Goal: Information Seeking & Learning: Learn about a topic

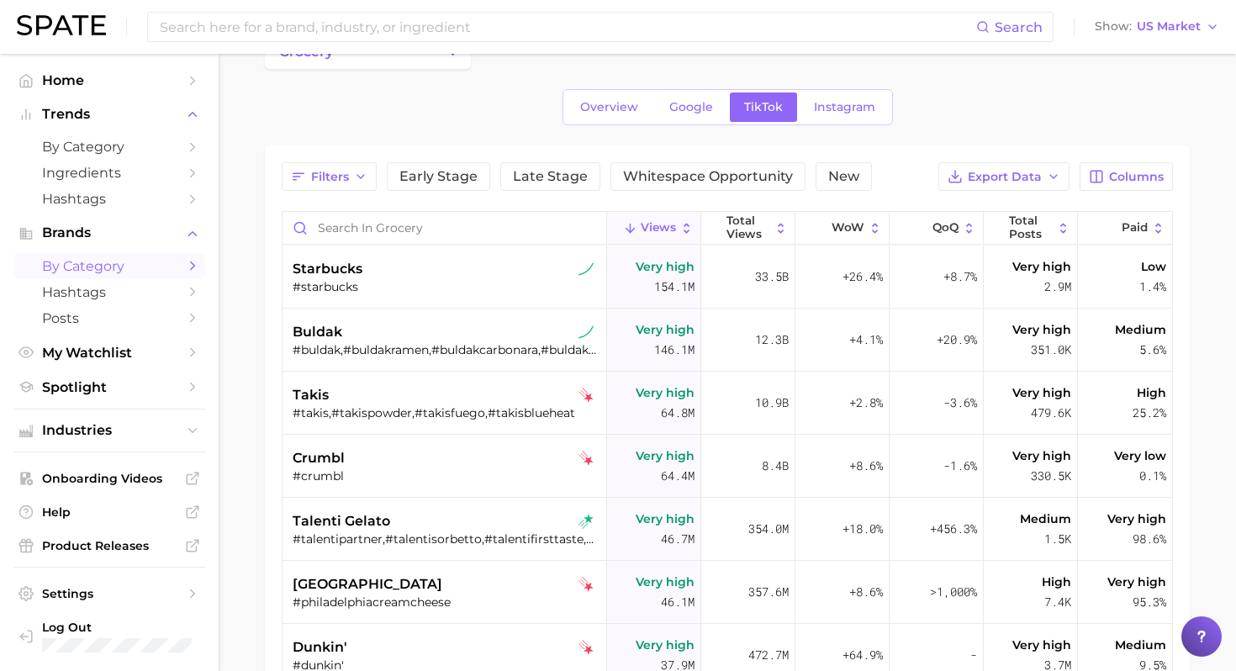
scroll to position [46, 0]
click at [396, 289] on div "#starbucks" at bounding box center [447, 285] width 308 height 15
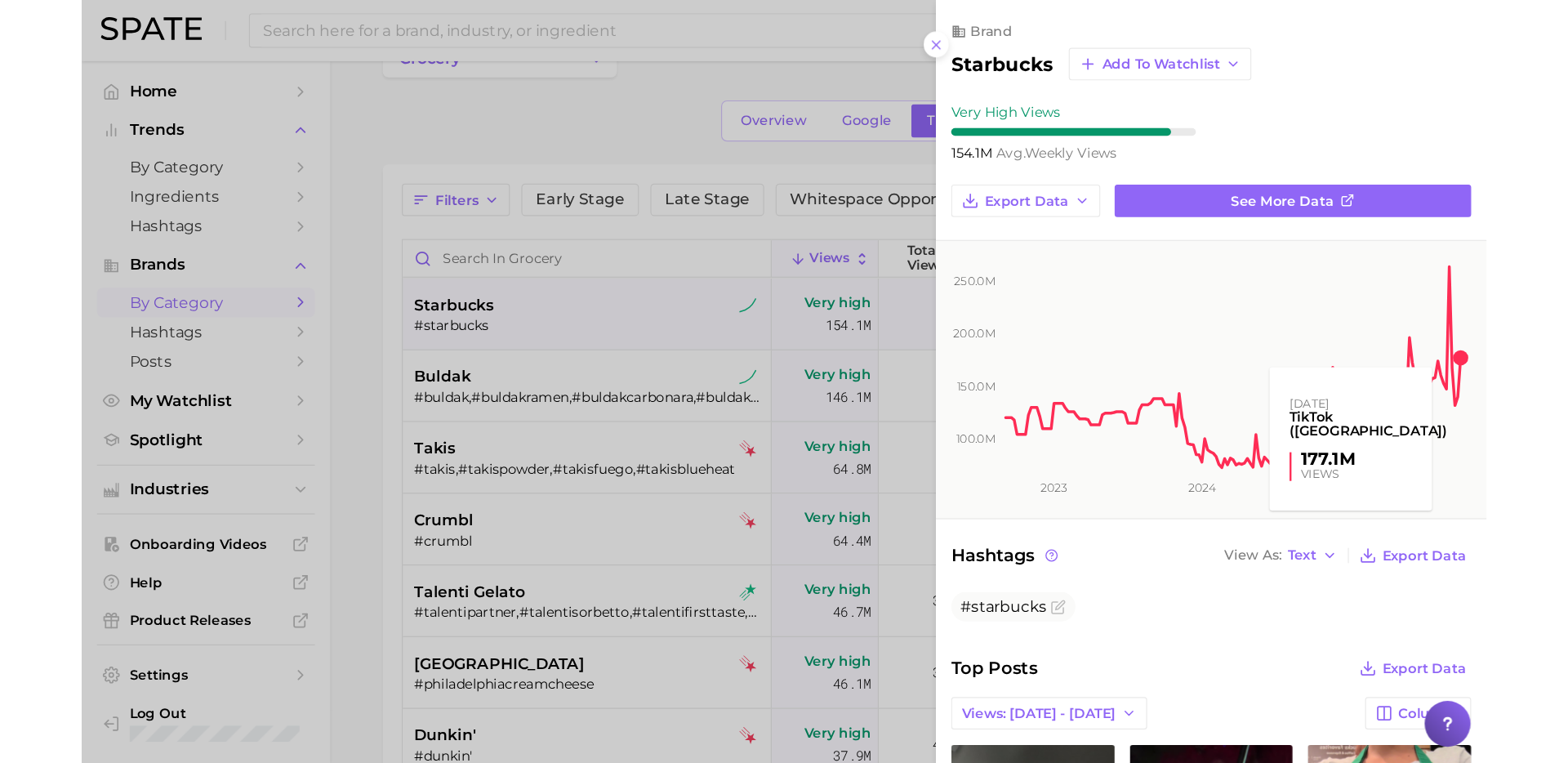
scroll to position [0, 0]
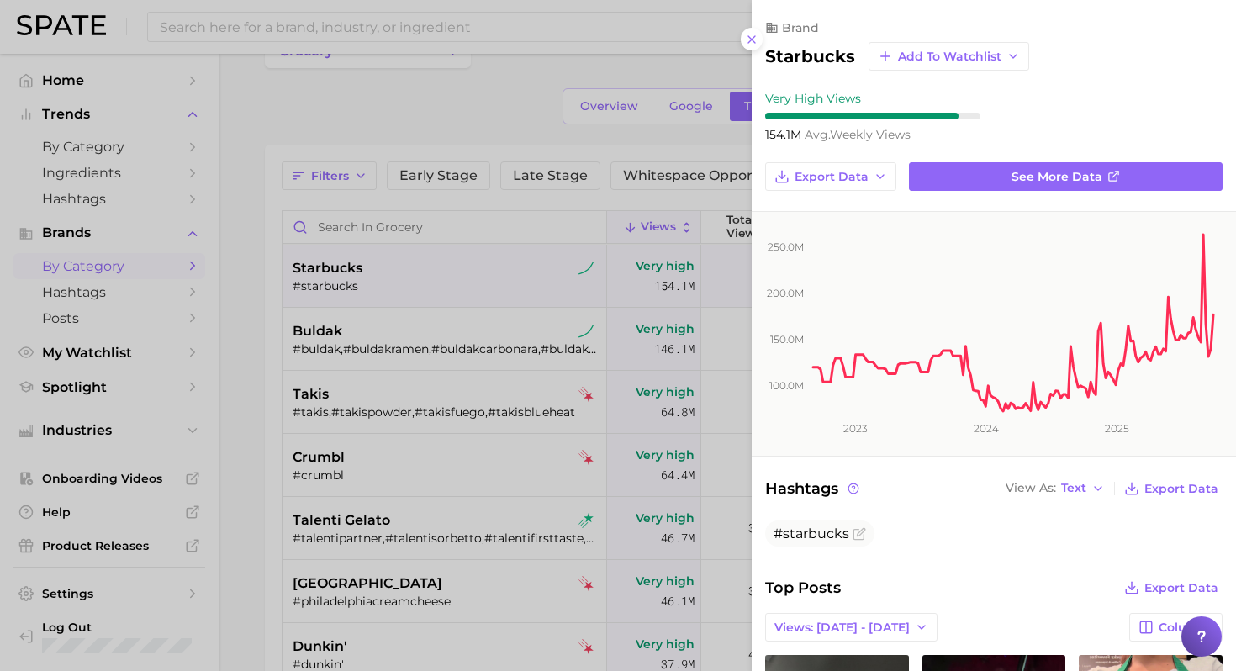
click at [1105, 53] on div "starbucks Add to Watchlist" at bounding box center [994, 56] width 458 height 29
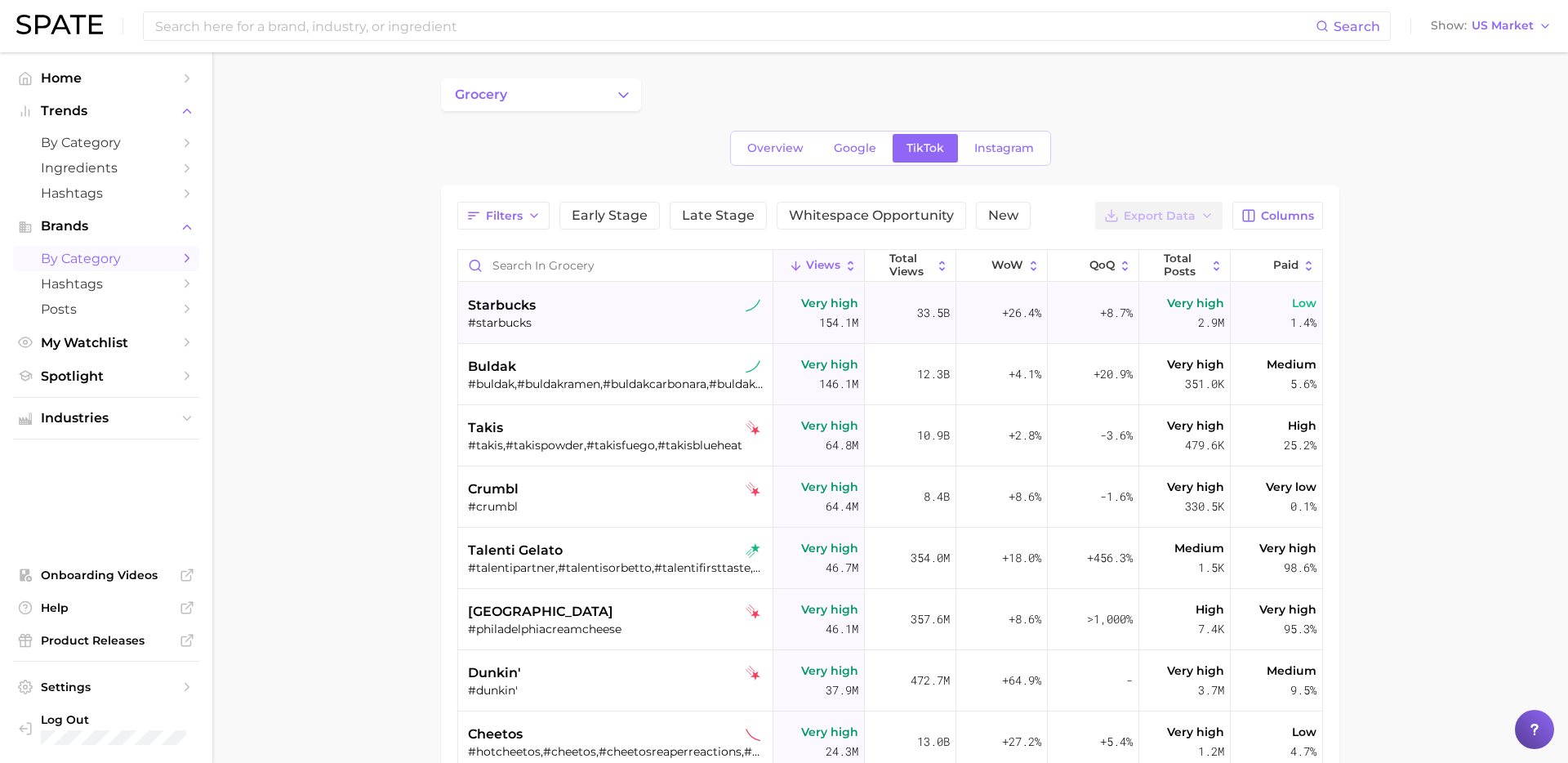
click at [610, 290] on div "starbucks #starbucks" at bounding box center [617, 313] width 299 height 61
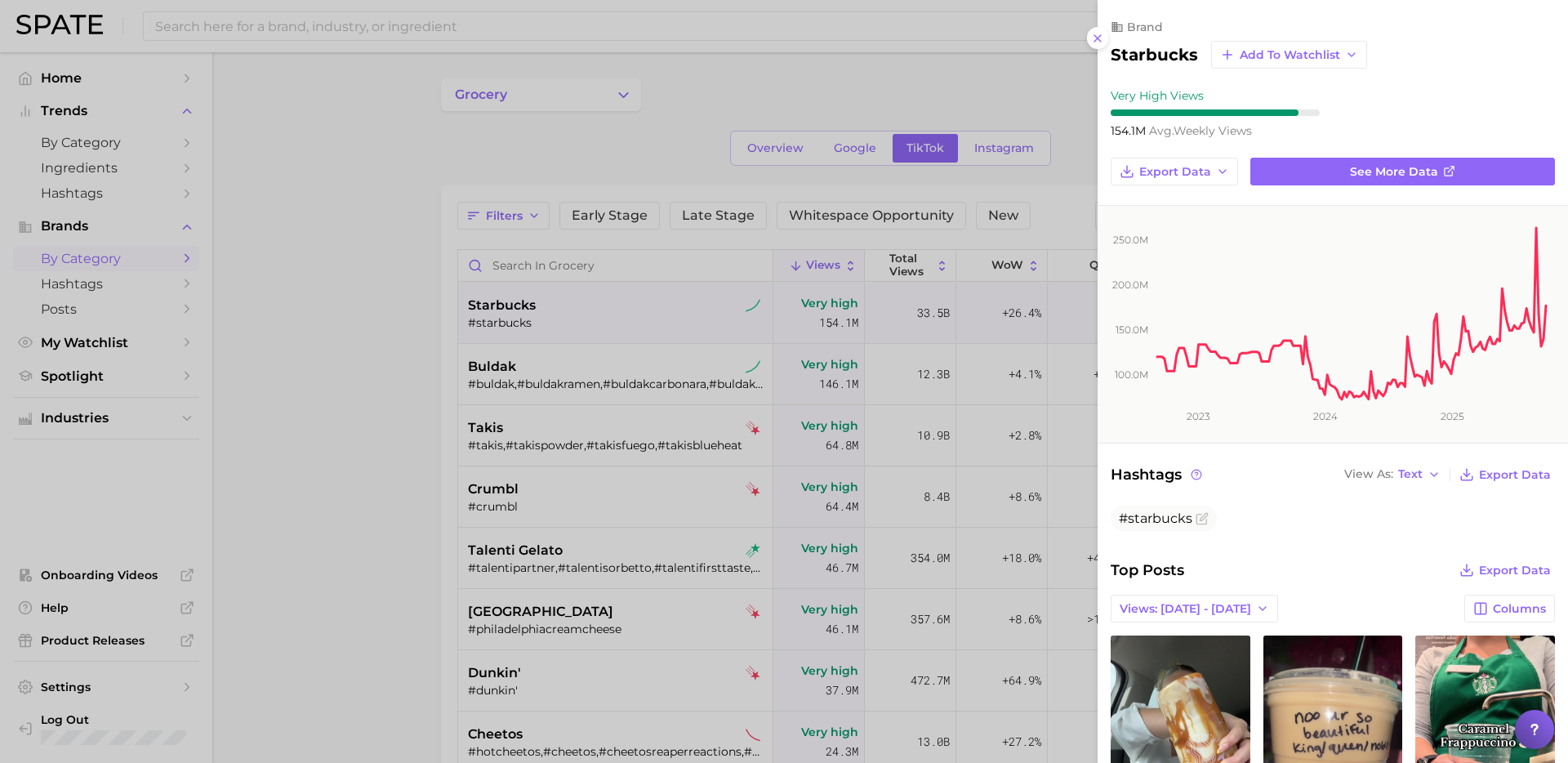
click at [617, 199] on div at bounding box center [784, 382] width 1568 height 763
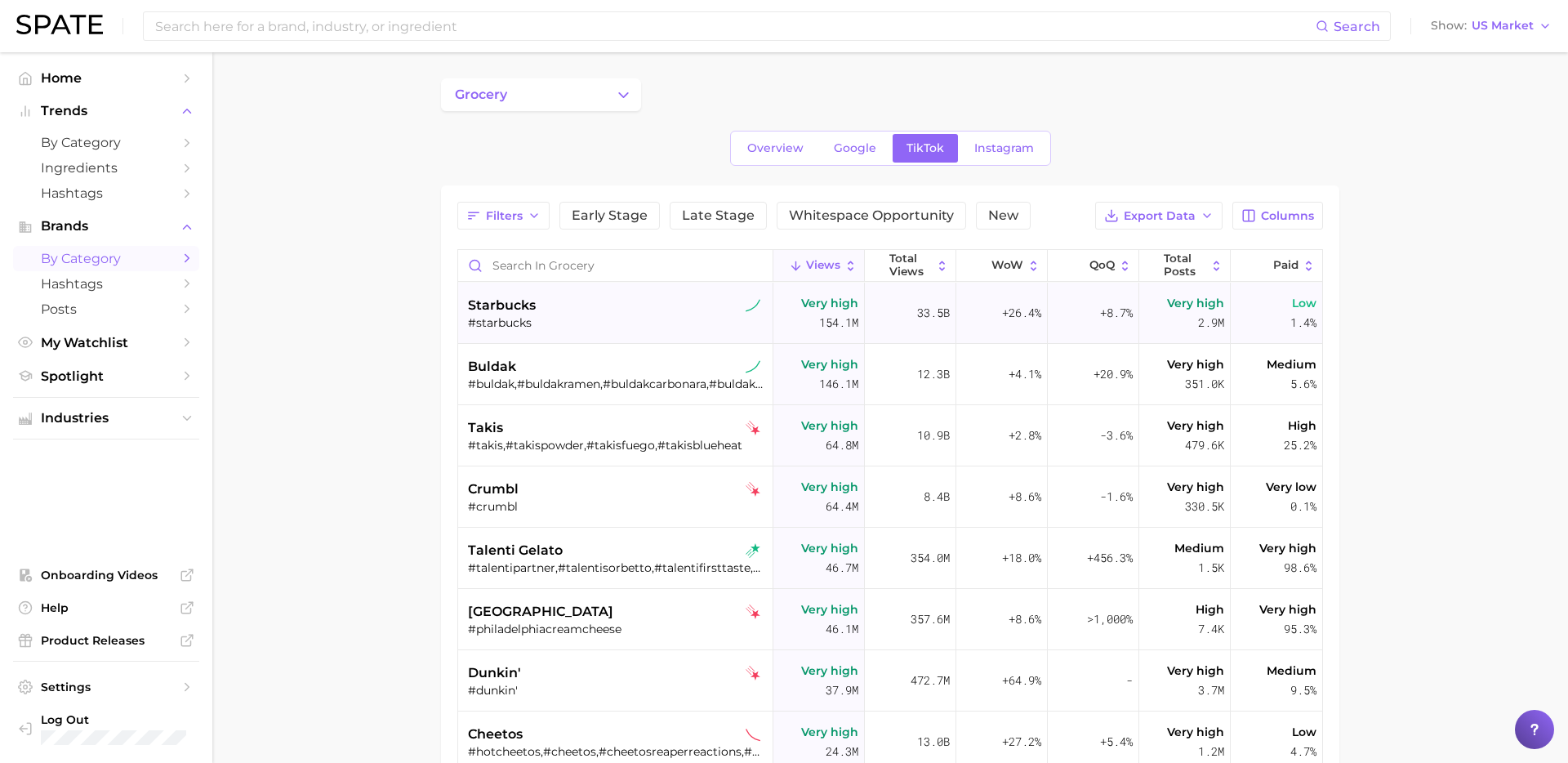
click at [609, 315] on div "#starbucks" at bounding box center [617, 322] width 299 height 15
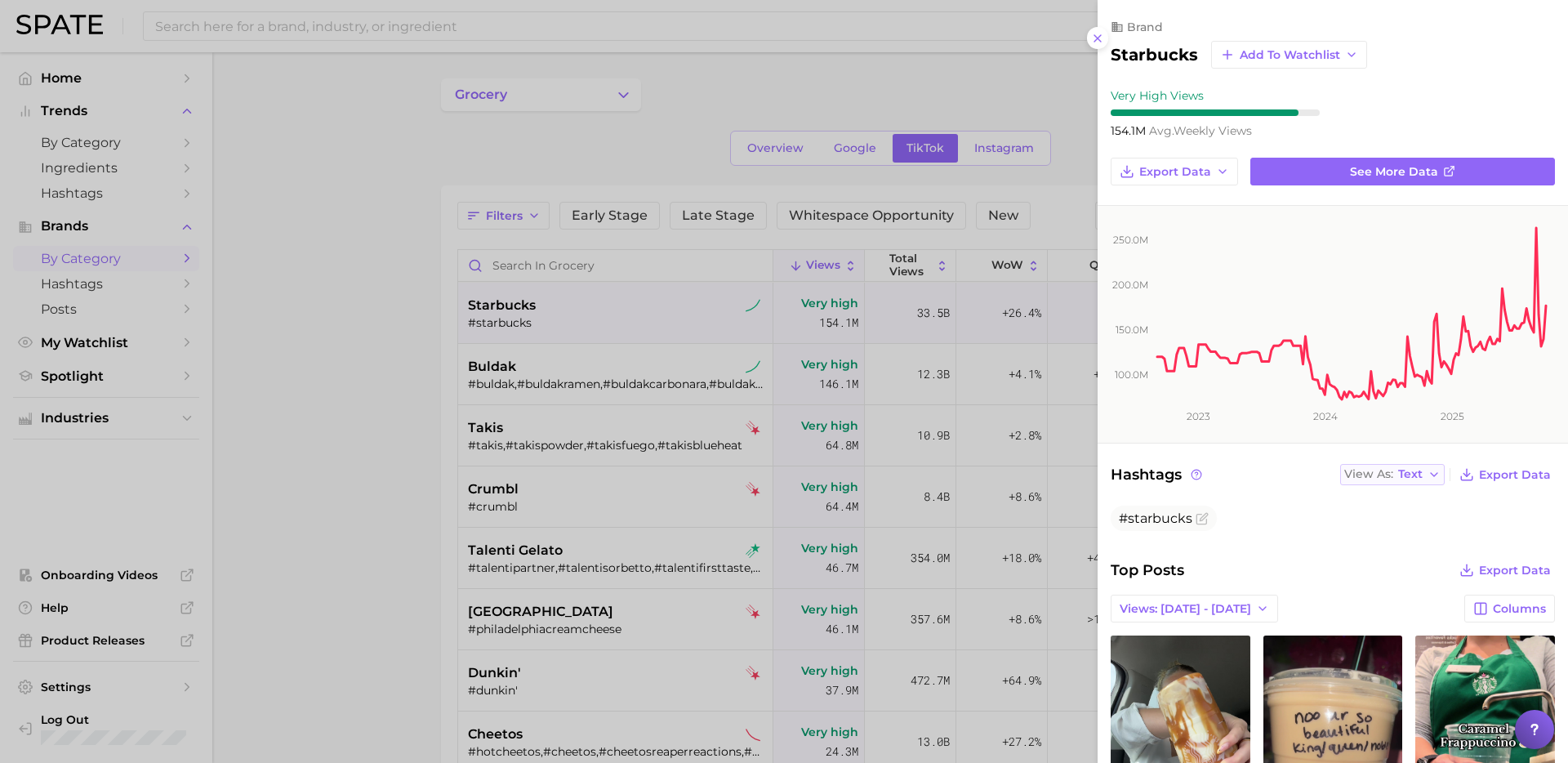
click at [1416, 476] on span "Text" at bounding box center [1410, 474] width 24 height 9
click at [1383, 532] on span "Table" at bounding box center [1384, 531] width 32 height 14
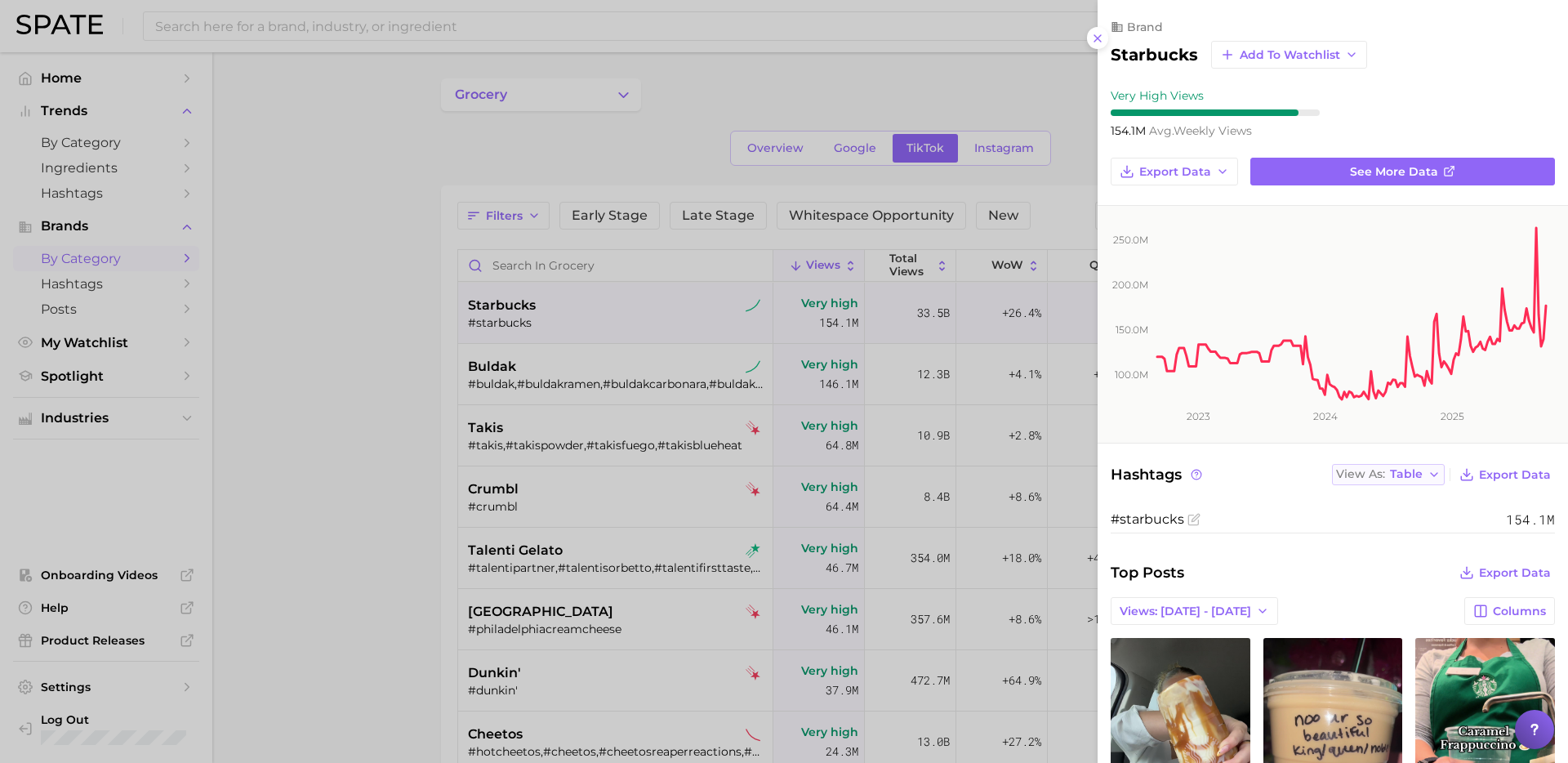
click at [1404, 474] on span "Table" at bounding box center [1406, 474] width 33 height 9
click at [1390, 498] on button "Text" at bounding box center [1421, 501] width 180 height 29
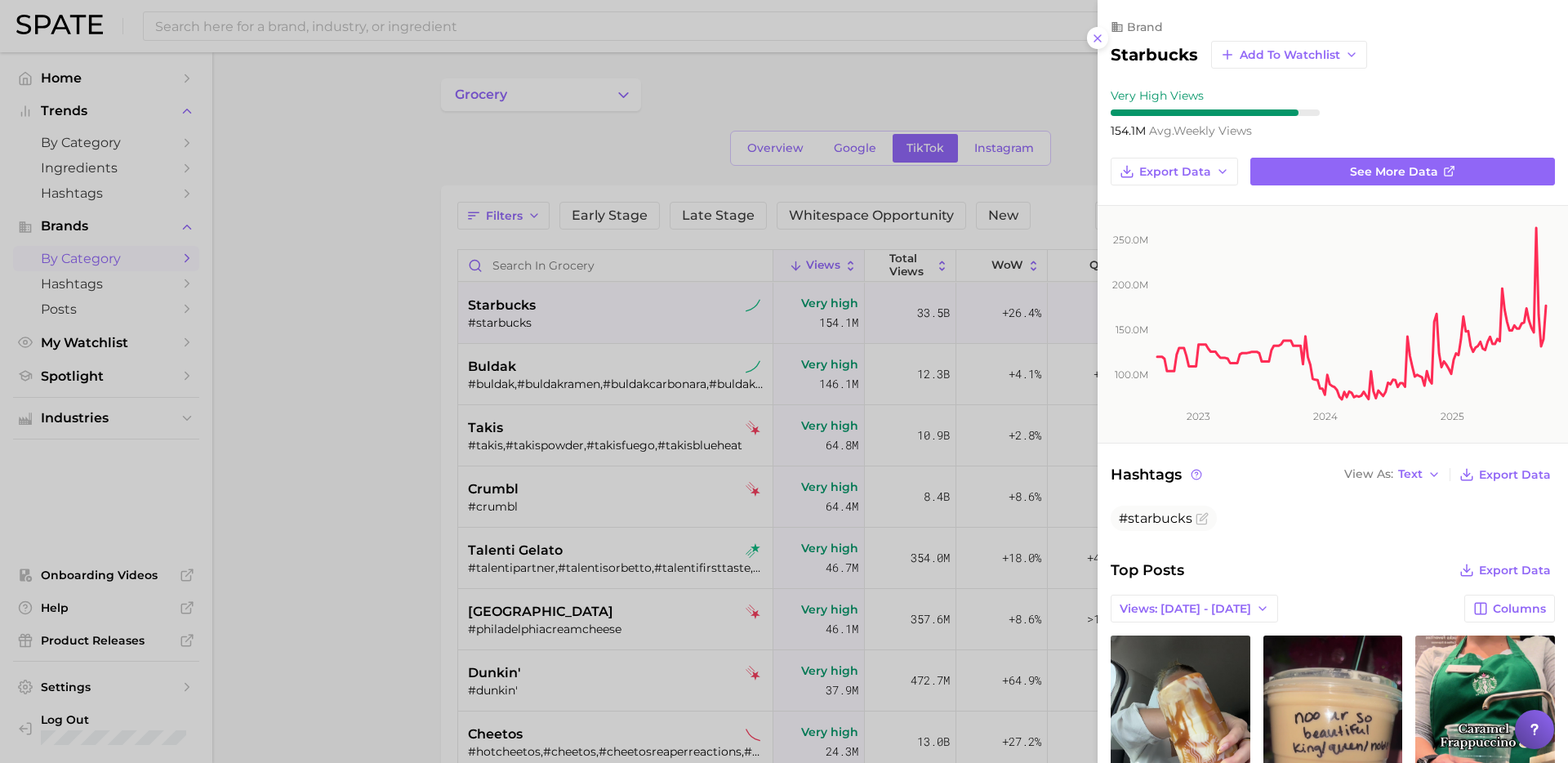
click at [1307, 476] on div "Hashtags View As Text Export Data" at bounding box center [1333, 475] width 445 height 23
click at [1274, 481] on div "Hashtags View As Text Export Data" at bounding box center [1333, 475] width 445 height 23
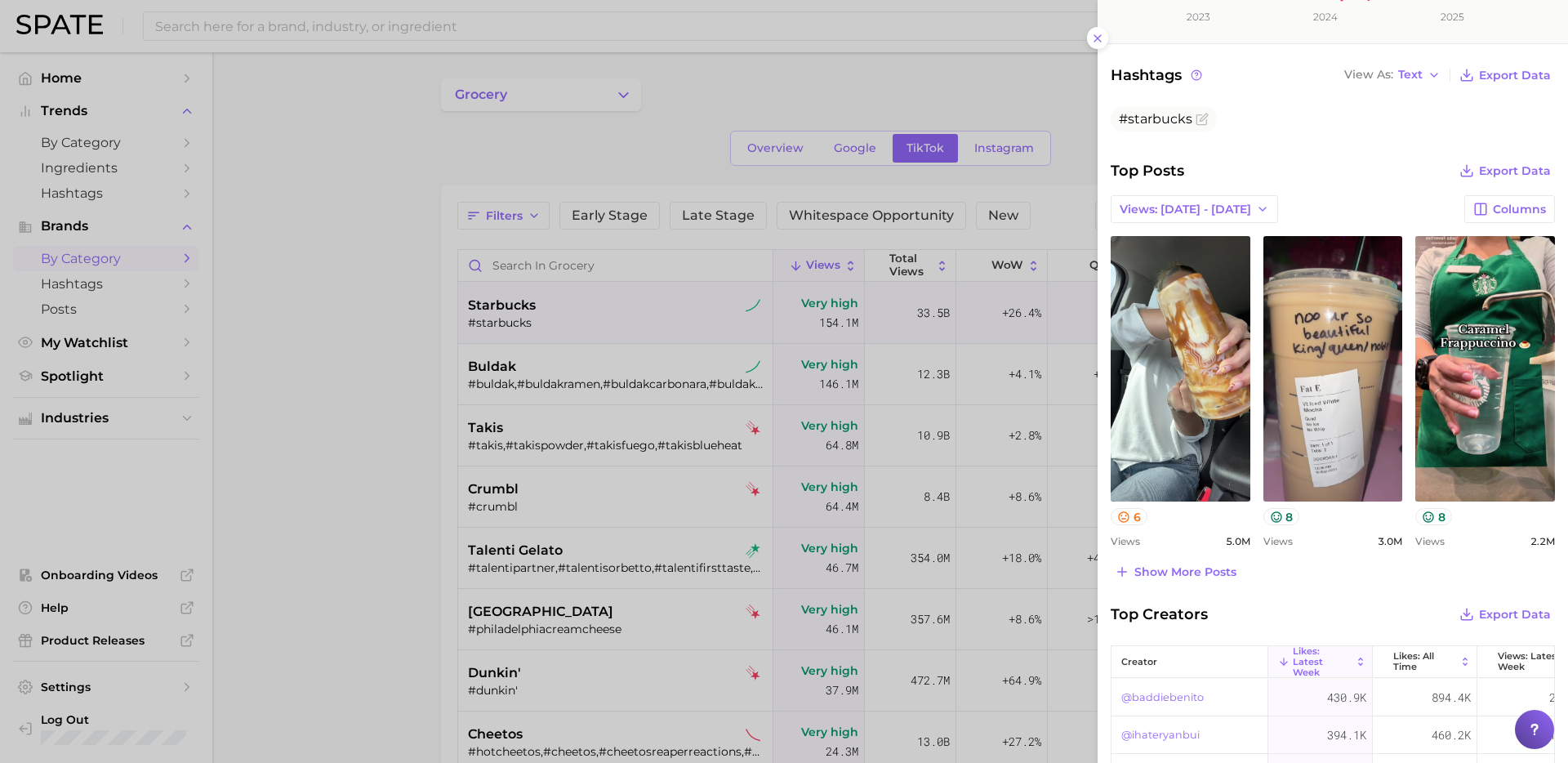
scroll to position [373, 0]
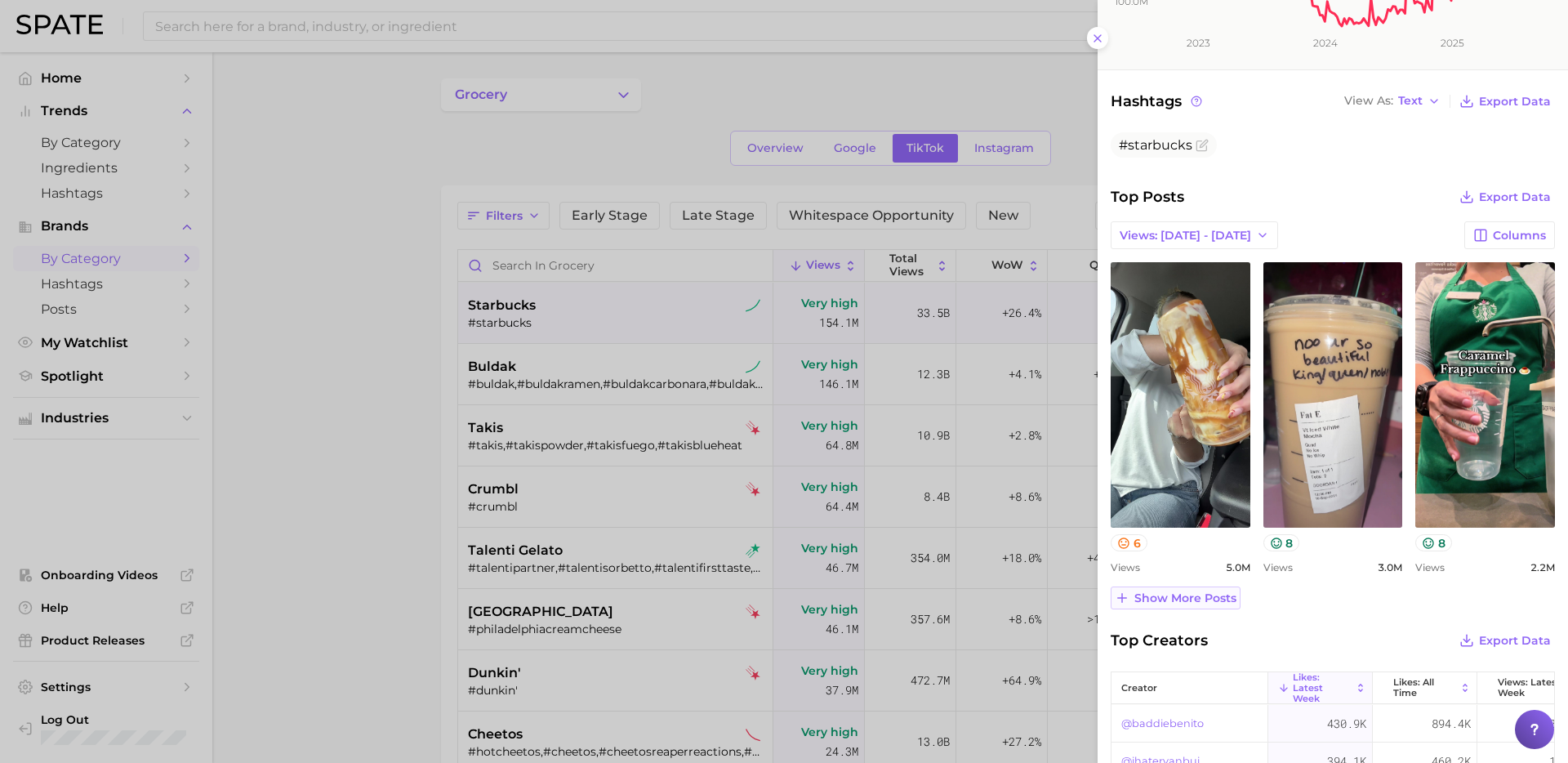
click at [1204, 595] on span "Show more posts" at bounding box center [1184, 598] width 102 height 14
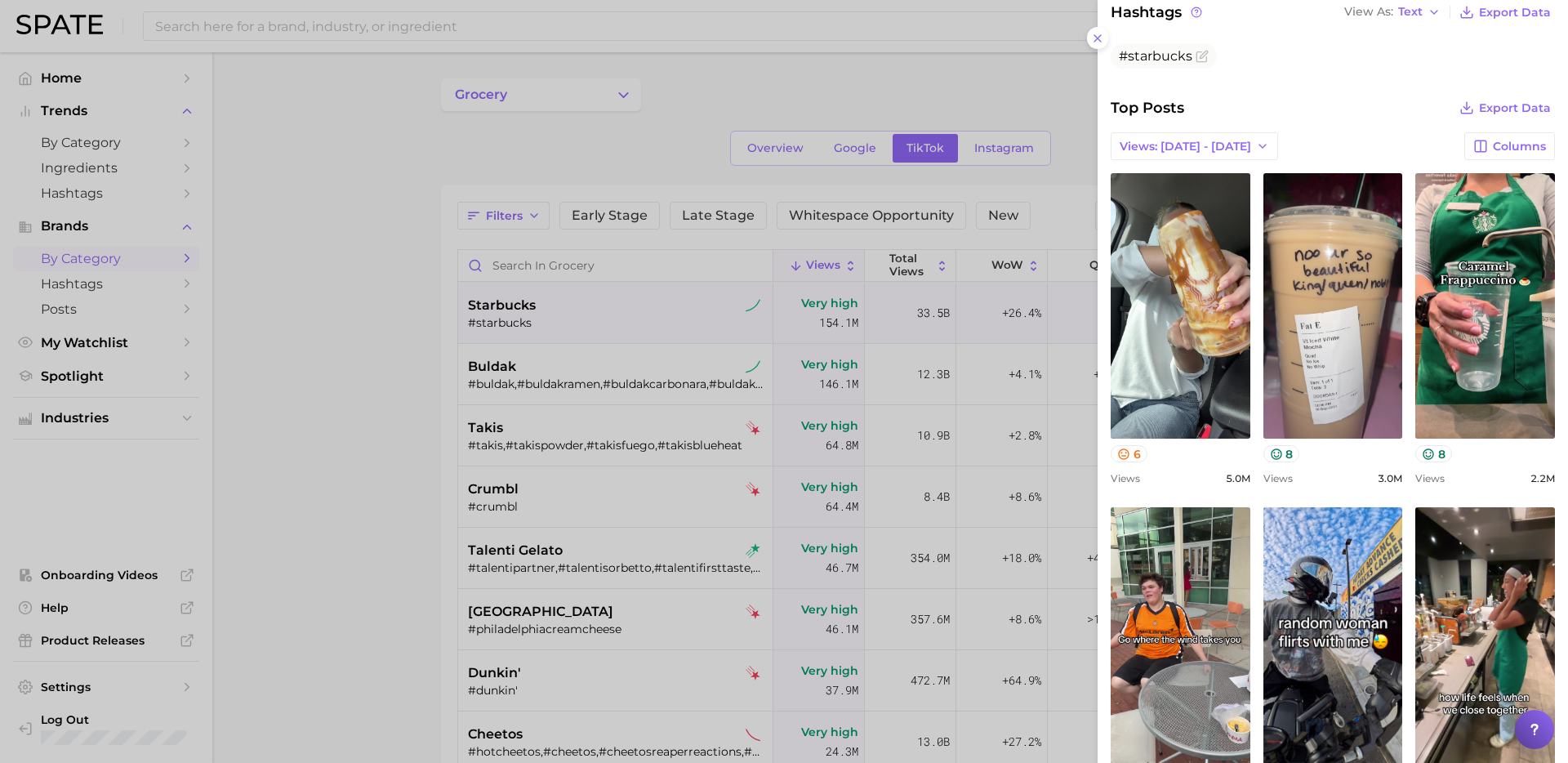
scroll to position [0, 0]
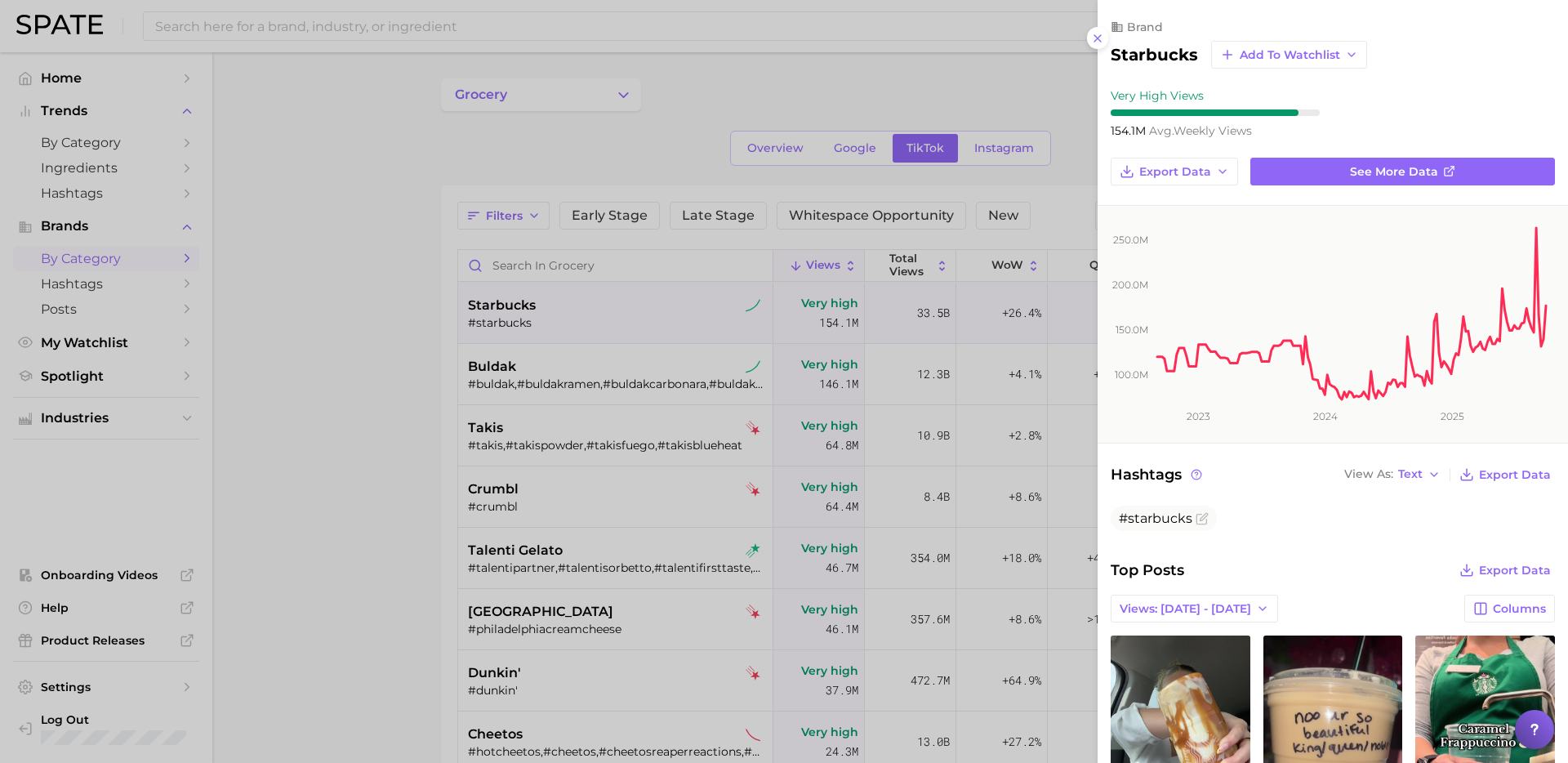
click at [967, 81] on div at bounding box center [784, 382] width 1568 height 763
